Goal: Task Accomplishment & Management: Use online tool/utility

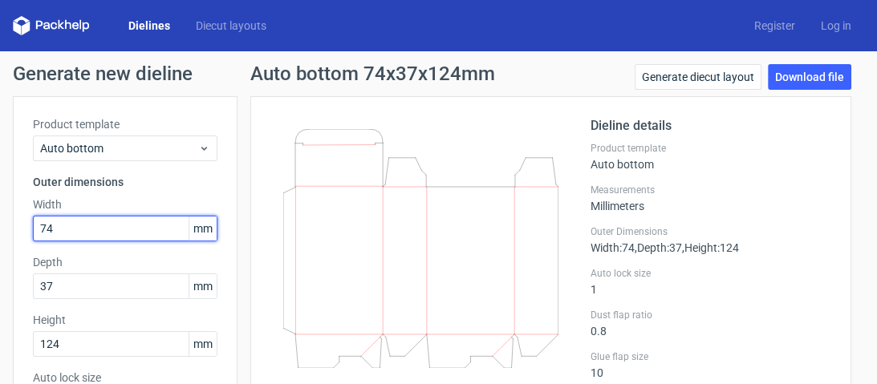
drag, startPoint x: 135, startPoint y: 224, endPoint x: 29, endPoint y: 225, distance: 105.9
click at [29, 225] on div "Product template Auto bottom Outer dimensions Width 74 mm Depth 37 mm Height 12…" at bounding box center [125, 358] width 225 height 525
type input "70"
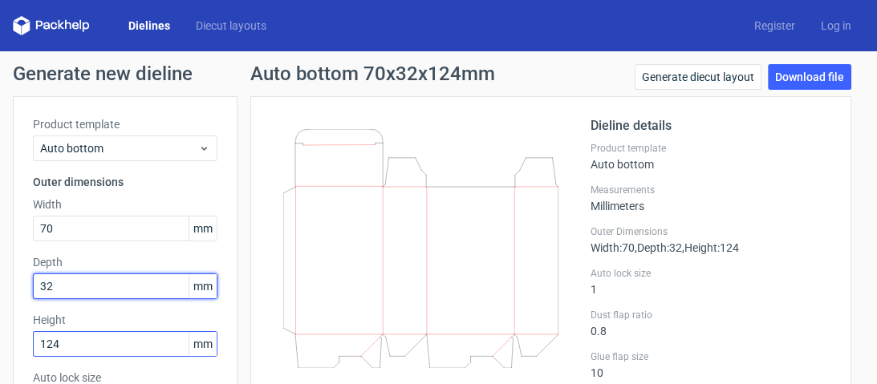
type input "32"
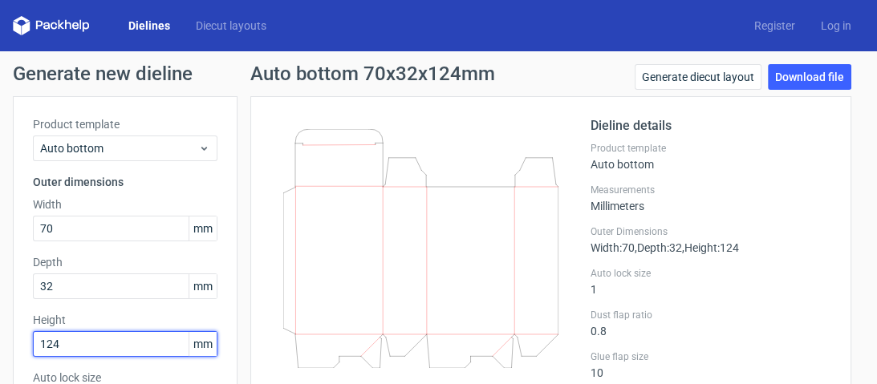
click at [81, 343] on input "124" at bounding box center [125, 344] width 185 height 26
drag, startPoint x: 83, startPoint y: 339, endPoint x: 30, endPoint y: 336, distance: 53.0
click at [30, 336] on div "Product template Auto bottom Outer dimensions Width 70 mm Depth 32 mm Height 12…" at bounding box center [125, 358] width 225 height 525
type input "103"
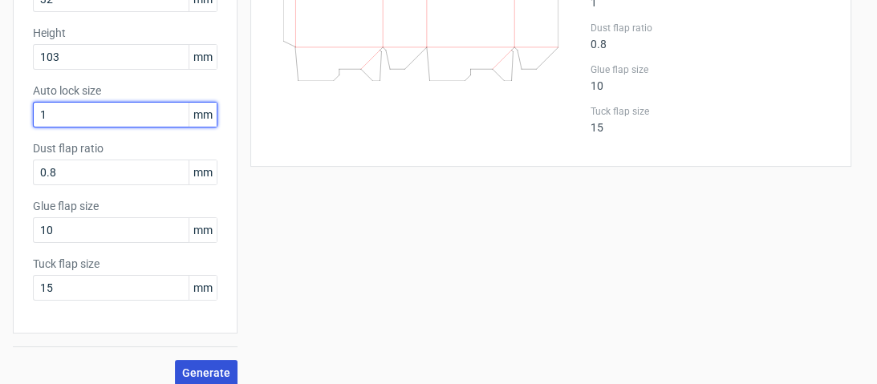
scroll to position [301, 0]
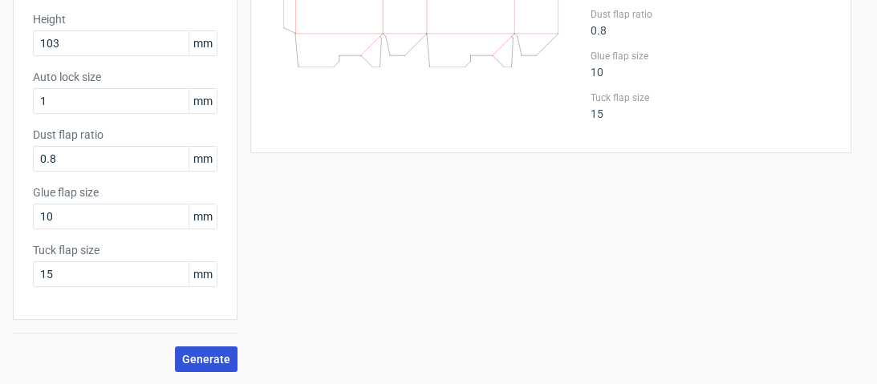
click at [197, 355] on span "Generate" at bounding box center [206, 359] width 48 height 11
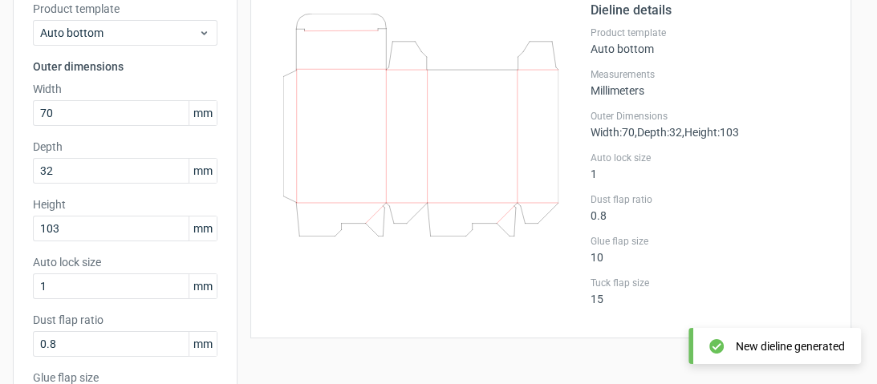
scroll to position [108, 0]
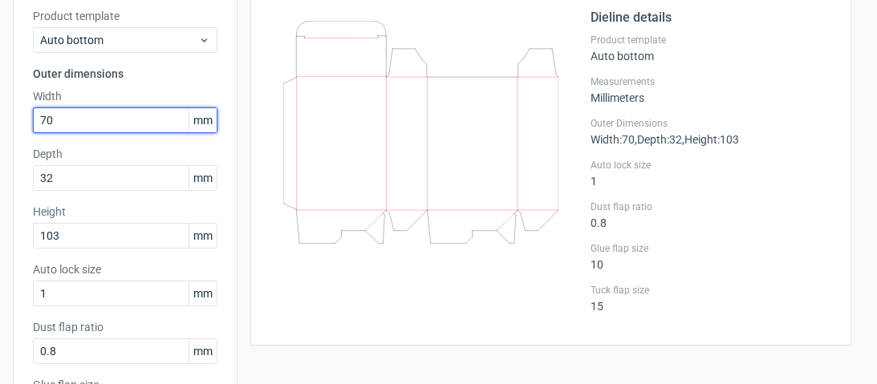
drag, startPoint x: 99, startPoint y: 115, endPoint x: 0, endPoint y: 116, distance: 99.5
click at [0, 116] on div "Generate new dieline Product template Auto bottom Outer dimensions Width 70 mm …" at bounding box center [438, 260] width 877 height 635
type input "71"
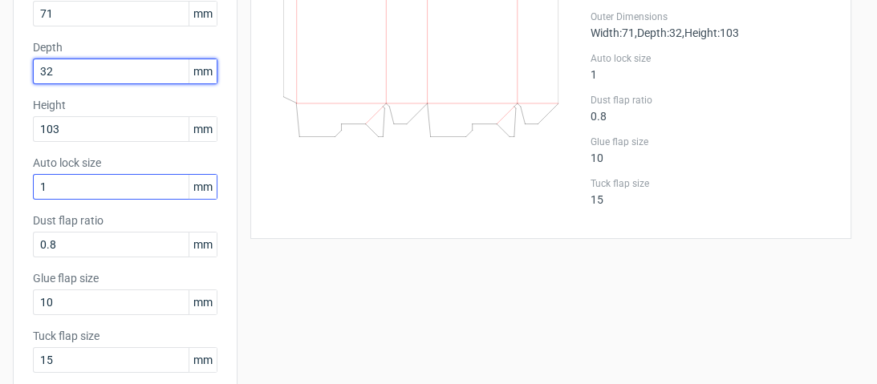
scroll to position [301, 0]
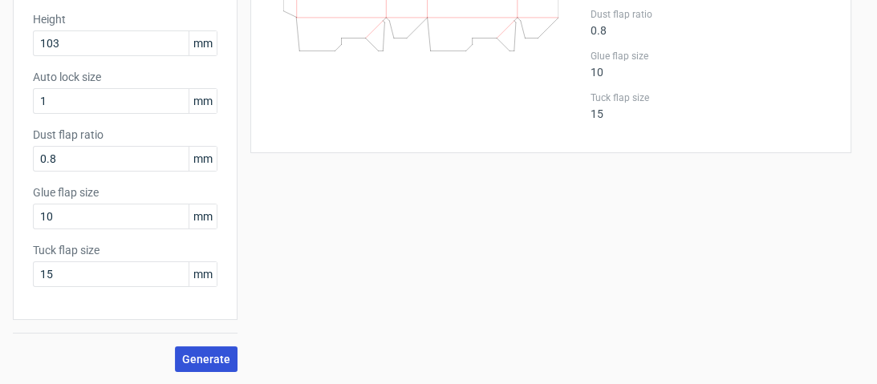
click at [189, 350] on button "Generate" at bounding box center [206, 360] width 63 height 26
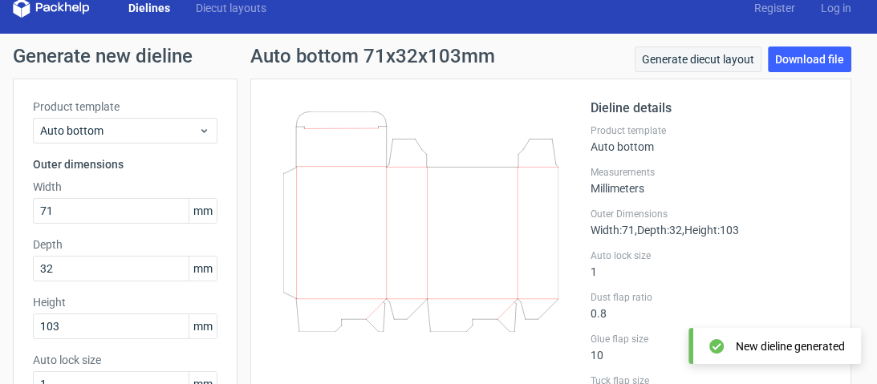
scroll to position [0, 0]
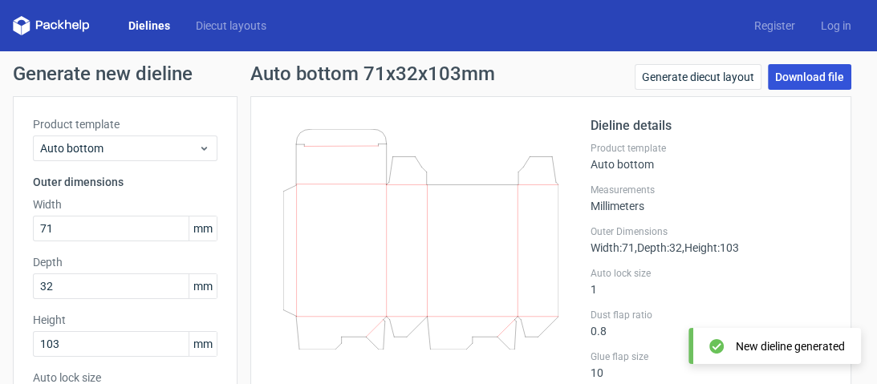
click at [783, 75] on link "Download file" at bounding box center [809, 77] width 83 height 26
